Goal: Task Accomplishment & Management: Manage account settings

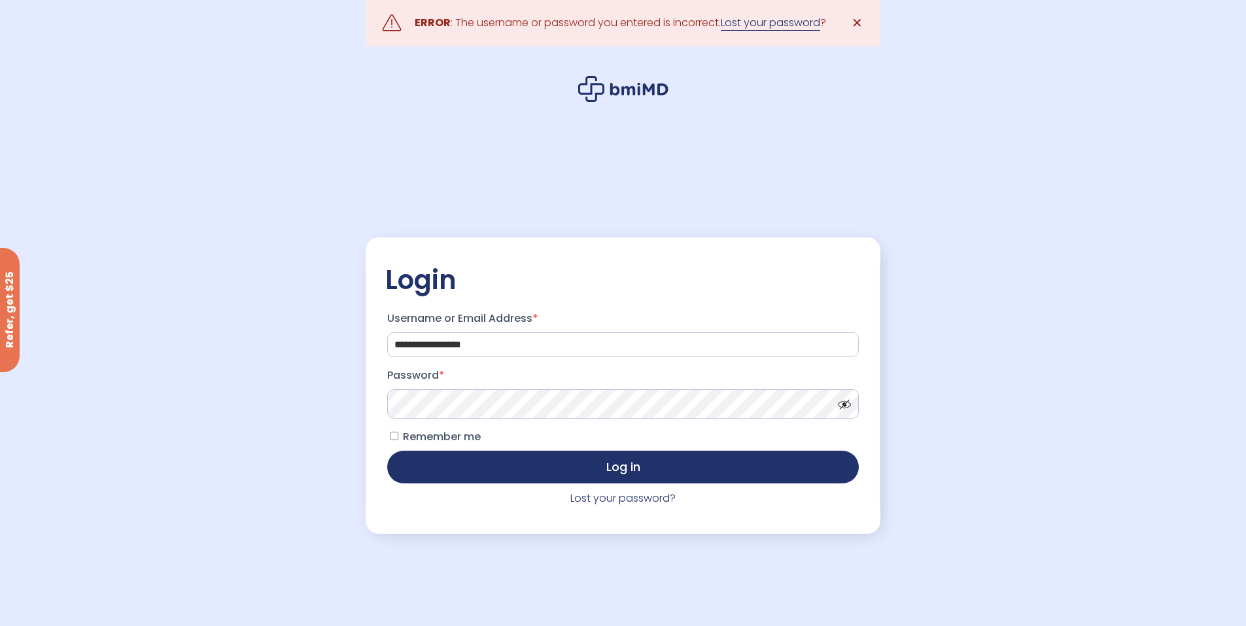
click at [755, 20] on link "Lost your password" at bounding box center [770, 23] width 99 height 16
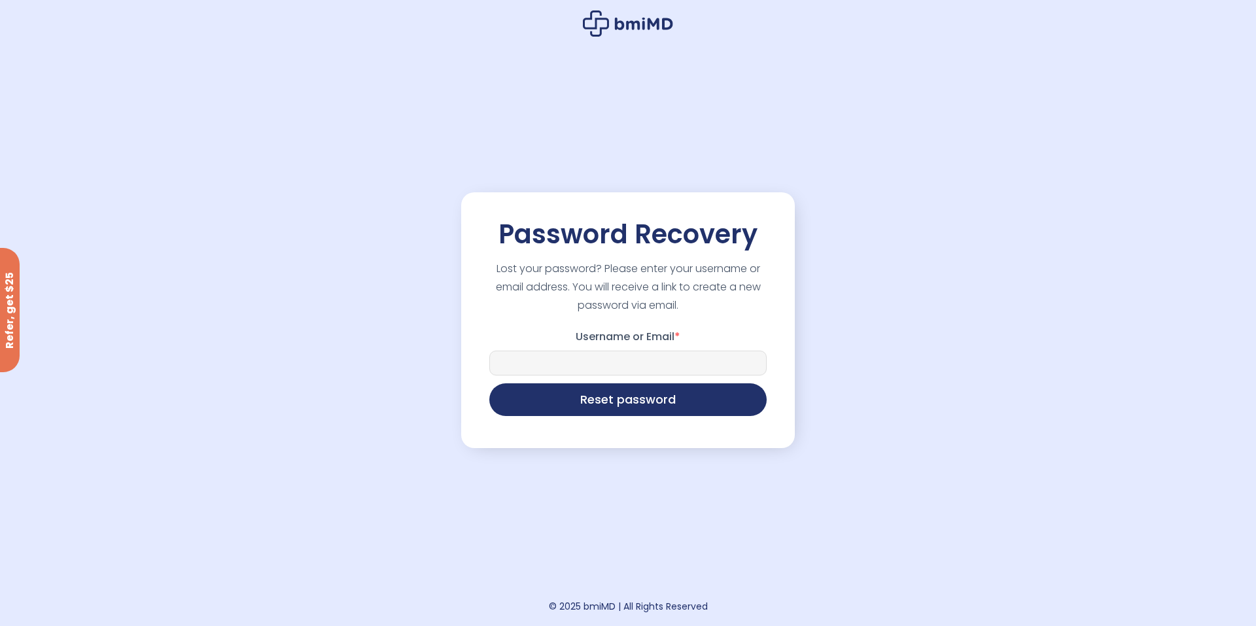
click at [614, 362] on input "Username or Email *" at bounding box center [627, 363] width 277 height 25
type input "**********"
click at [661, 394] on button "Reset password" at bounding box center [627, 398] width 277 height 33
